Goal: Task Accomplishment & Management: Manage account settings

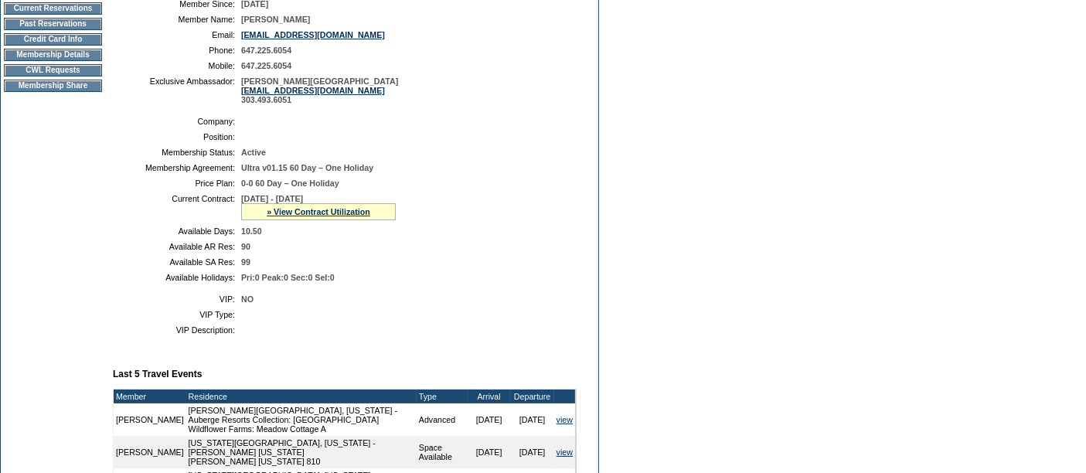
scroll to position [247, 0]
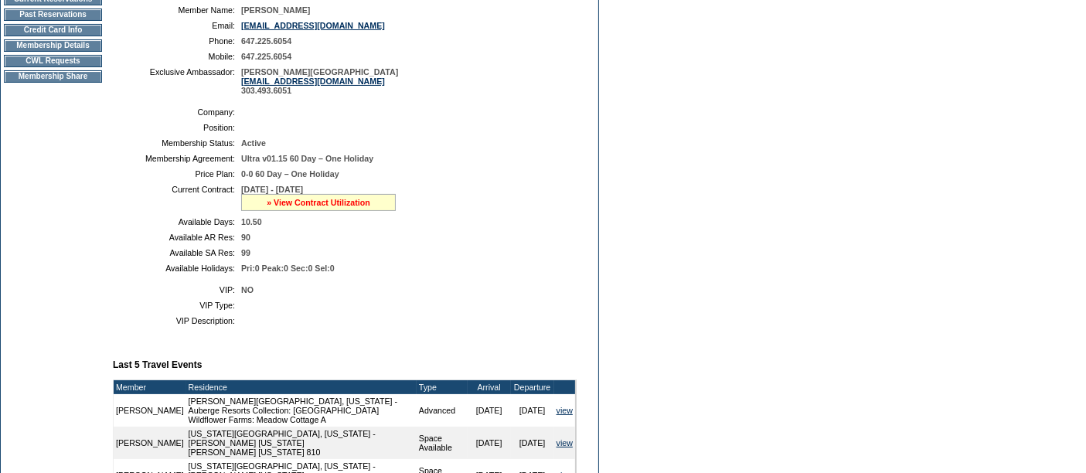
click at [291, 203] on link "» View Contract Utilization" at bounding box center [319, 202] width 104 height 9
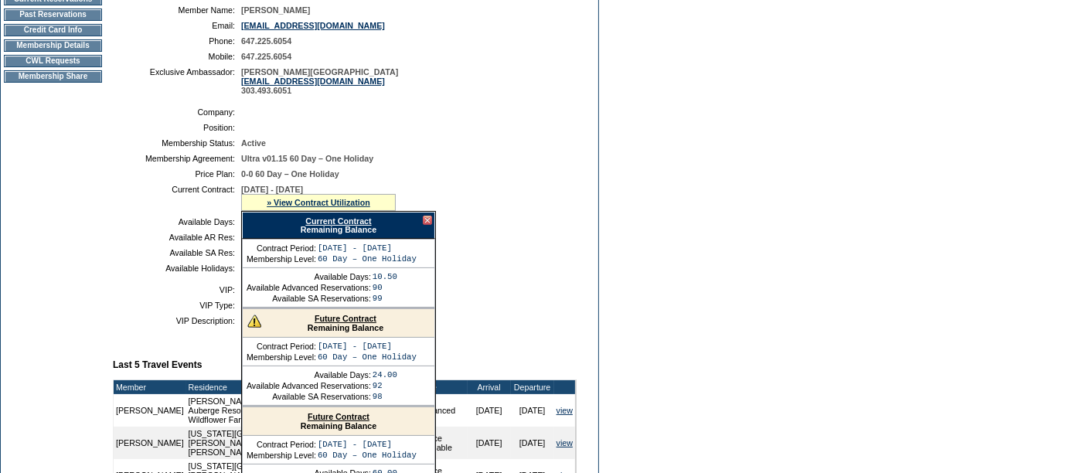
click at [357, 314] on link "Future Contract" at bounding box center [346, 318] width 62 height 9
click at [36, 52] on td "Membership Details" at bounding box center [53, 45] width 98 height 12
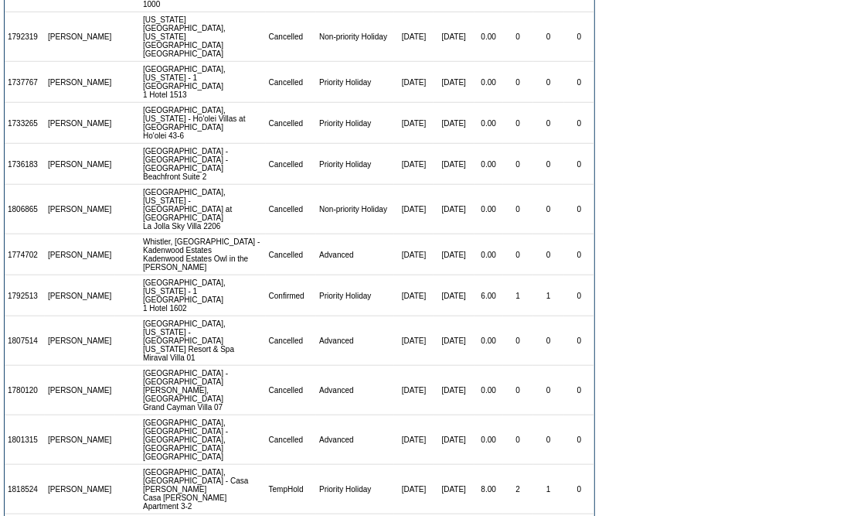
scroll to position [642, 0]
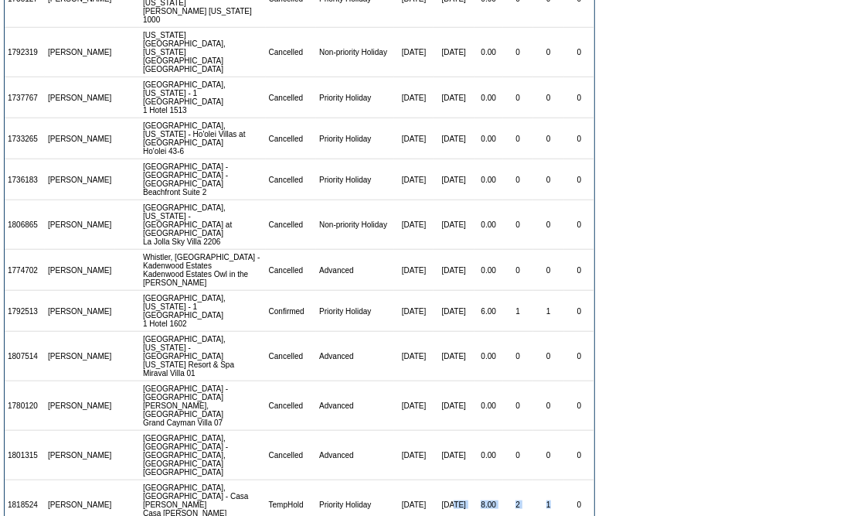
drag, startPoint x: 550, startPoint y: 308, endPoint x: 439, endPoint y: 319, distance: 111.9
click at [439, 480] on tr "1818524 Gillian Stollery Barcelona, Spain - Casa Oller Casa Oller Apartment 3-2…" at bounding box center [300, 504] width 590 height 49
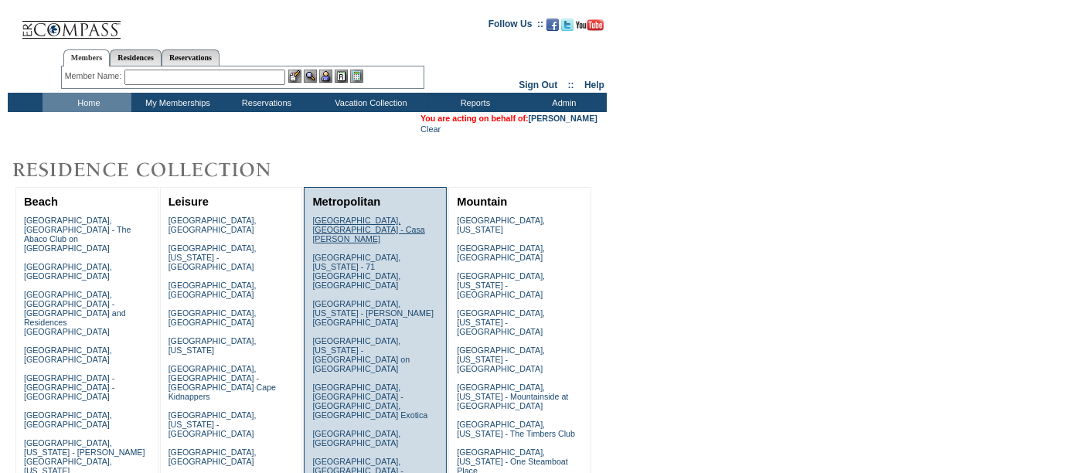
click at [379, 220] on link "Barcelona, Spain - Casa Oller" at bounding box center [368, 230] width 112 height 28
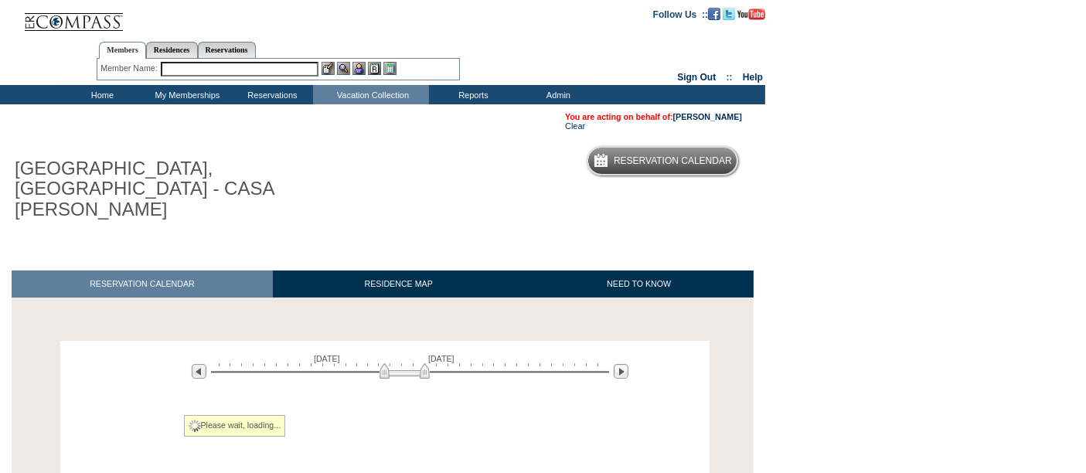
click at [404, 363] on div at bounding box center [410, 370] width 398 height 15
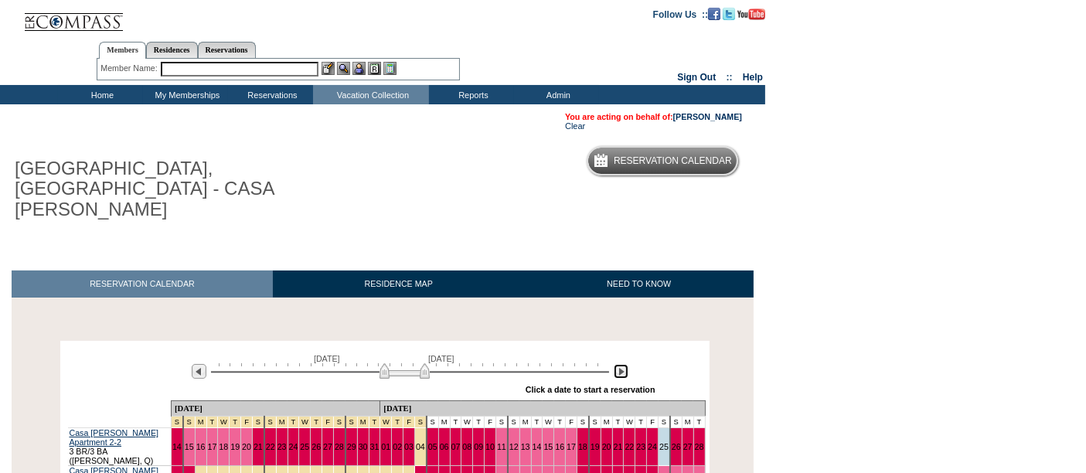
click at [622, 364] on img at bounding box center [621, 371] width 15 height 15
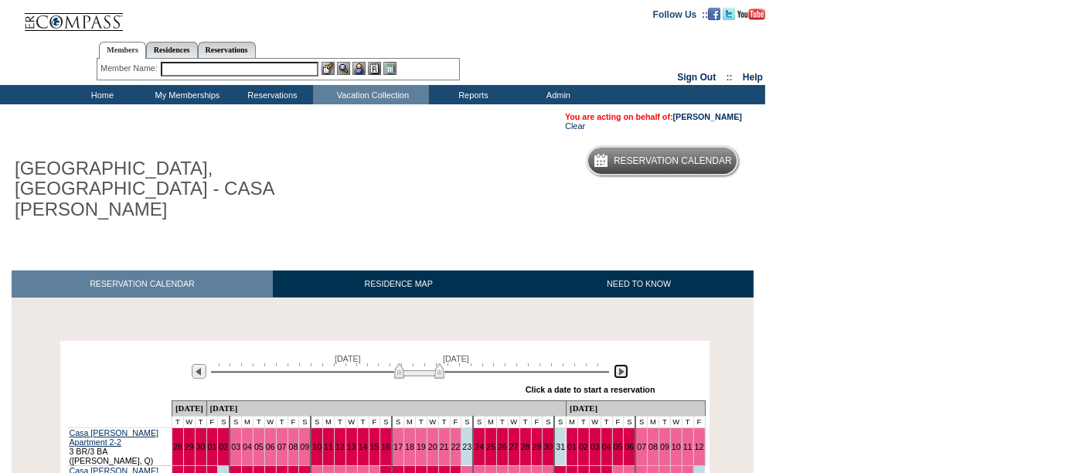
click at [622, 364] on img at bounding box center [621, 371] width 15 height 15
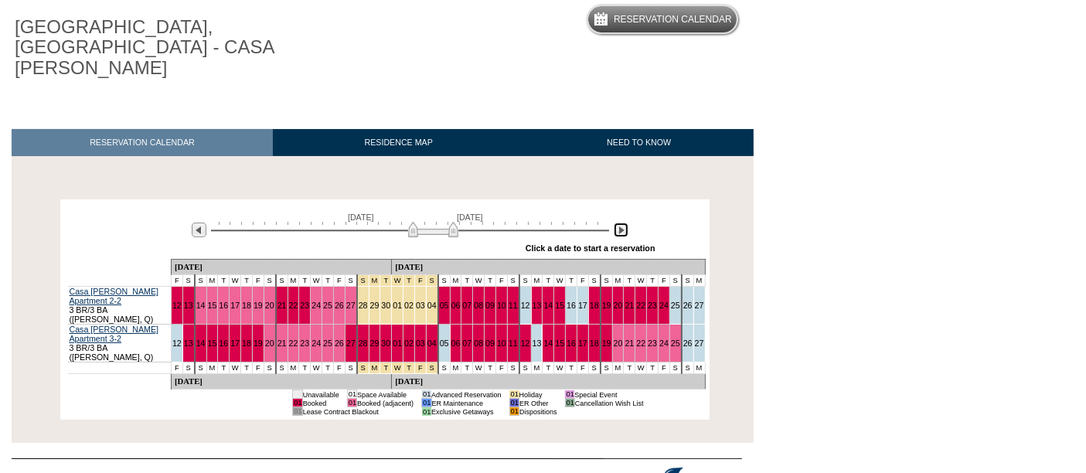
scroll to position [149, 0]
